Goal: Transaction & Acquisition: Obtain resource

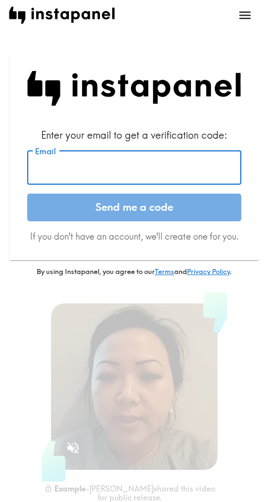
click at [120, 160] on input "Email" at bounding box center [134, 167] width 214 height 34
paste input "[EMAIL_ADDRESS][DOMAIN_NAME]"
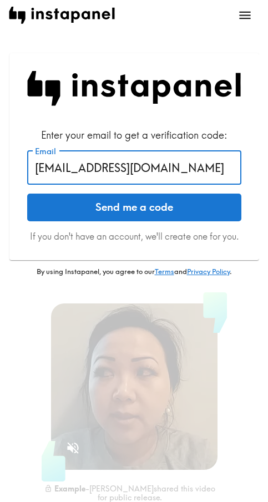
type input "[EMAIL_ADDRESS][DOMAIN_NAME]"
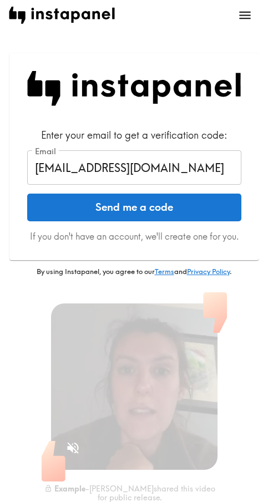
click at [22, 227] on div "Enter your email to get a verification code: Email [EMAIL_ADDRESS][DOMAIN_NAME]…" at bounding box center [134, 156] width 250 height 207
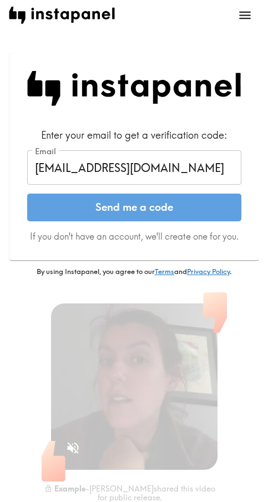
click at [60, 210] on button "Send me a code" at bounding box center [134, 208] width 214 height 28
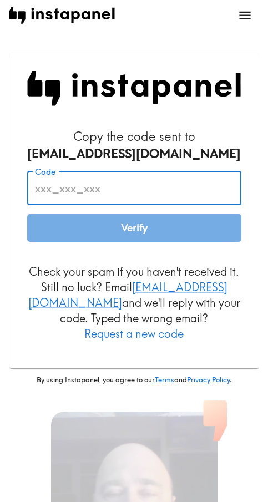
click at [80, 189] on input "Code" at bounding box center [134, 188] width 214 height 34
paste input "jqt_6pT_8QB"
type input "jqt_6pT_8QB"
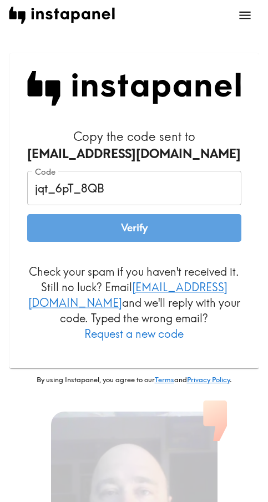
click at [113, 224] on button "Verify" at bounding box center [134, 228] width 214 height 28
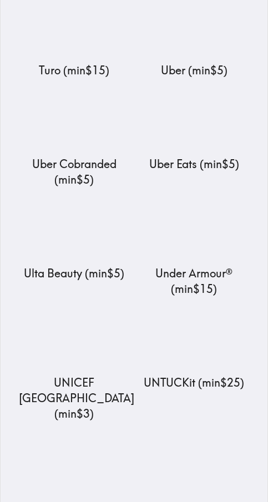
scroll to position [13304, 0]
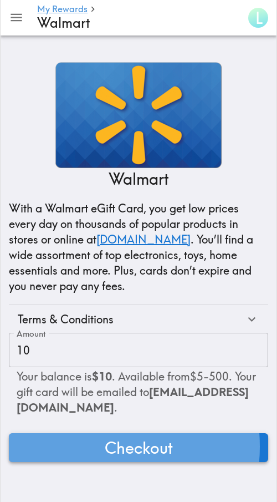
click at [87, 447] on button "Checkout" at bounding box center [139, 447] width 260 height 29
